Goal: Navigation & Orientation: Find specific page/section

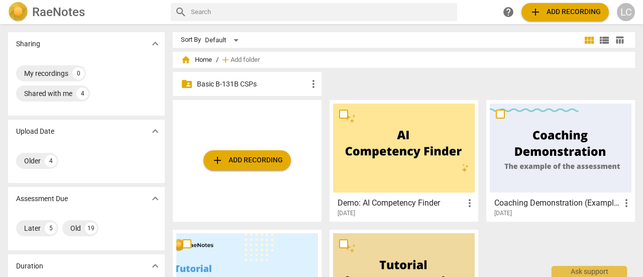
click at [247, 85] on p "Basic B-131B CSPs" at bounding box center [252, 84] width 111 height 11
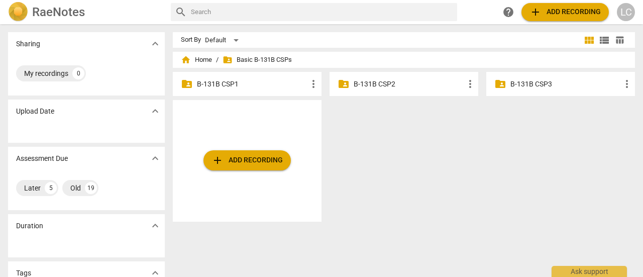
click at [368, 86] on p "B-131B CSP2" at bounding box center [409, 84] width 111 height 11
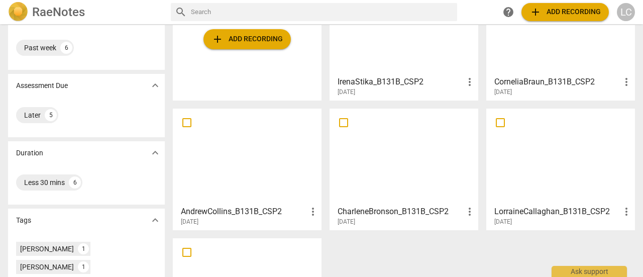
scroll to position [100, 0]
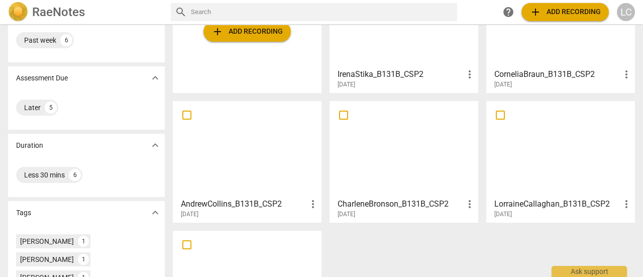
click at [533, 151] on div at bounding box center [561, 148] width 142 height 89
